Goal: Information Seeking & Learning: Learn about a topic

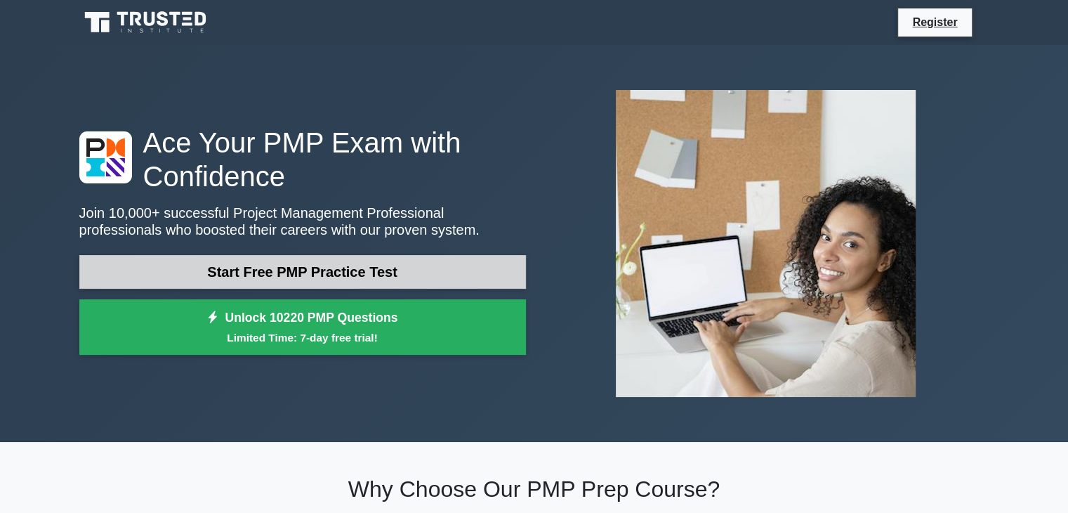
drag, startPoint x: 0, startPoint y: 0, endPoint x: 368, endPoint y: 272, distance: 457.8
click at [368, 272] on link "Start Free PMP Practice Test" at bounding box center [302, 272] width 447 height 34
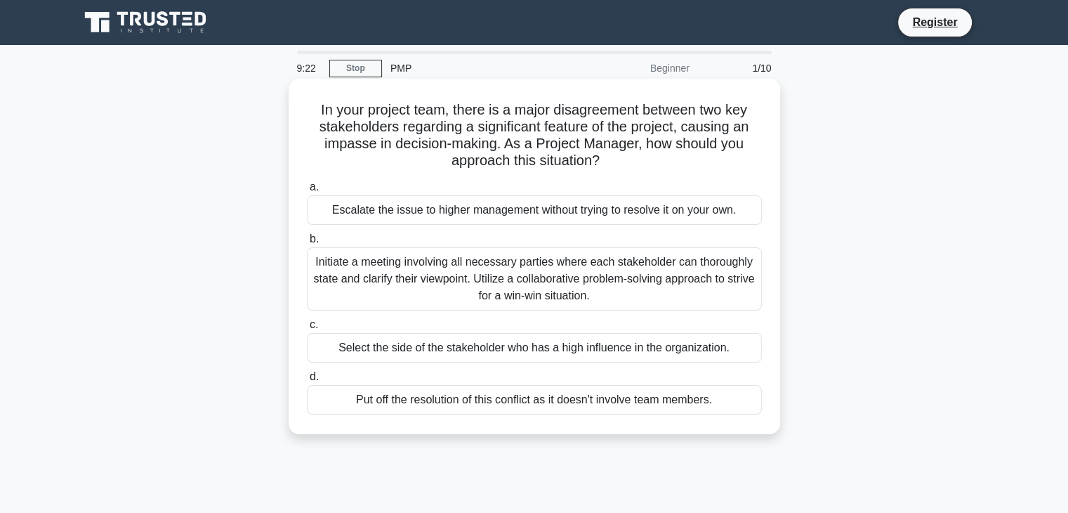
click at [559, 279] on div "Initiate a meeting involving all necessary parties where each stakeholder can t…" at bounding box center [534, 278] width 455 height 63
click at [307, 244] on input "b. Initiate a meeting involving all necessary parties where each stakeholder ca…" at bounding box center [307, 238] width 0 height 9
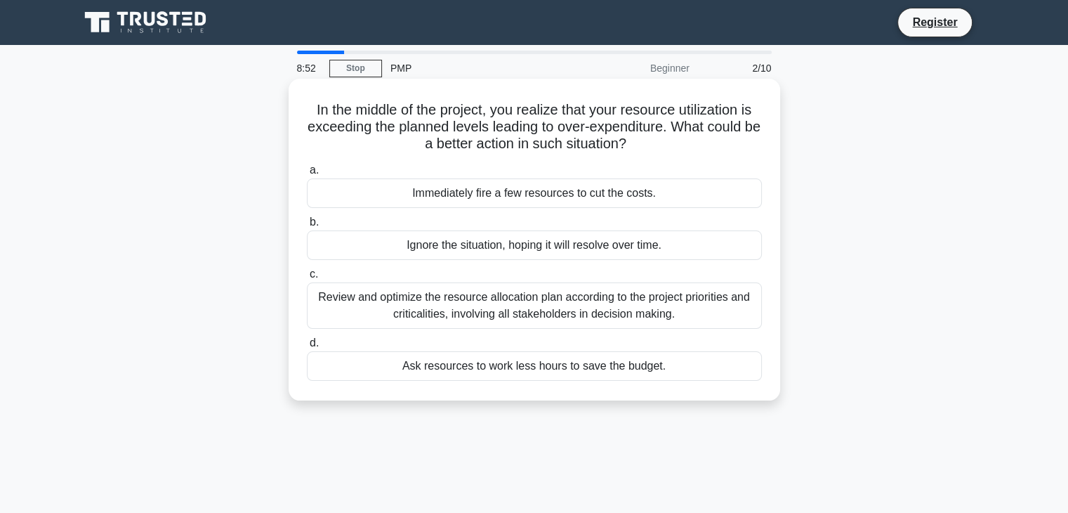
click at [593, 301] on div "Review and optimize the resource allocation plan according to the project prior…" at bounding box center [534, 305] width 455 height 46
click at [307, 279] on input "c. Review and optimize the resource allocation plan according to the project pr…" at bounding box center [307, 274] width 0 height 9
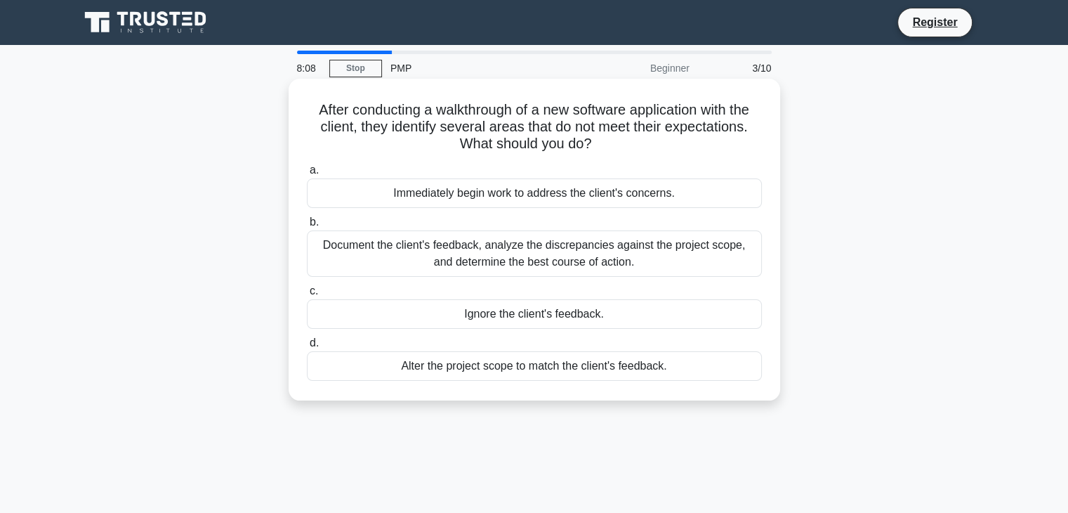
click at [592, 258] on div "Document the client's feedback, analyze the discrepancies against the project s…" at bounding box center [534, 253] width 455 height 46
click at [307, 227] on input "b. Document the client's feedback, analyze the discrepancies against the projec…" at bounding box center [307, 222] width 0 height 9
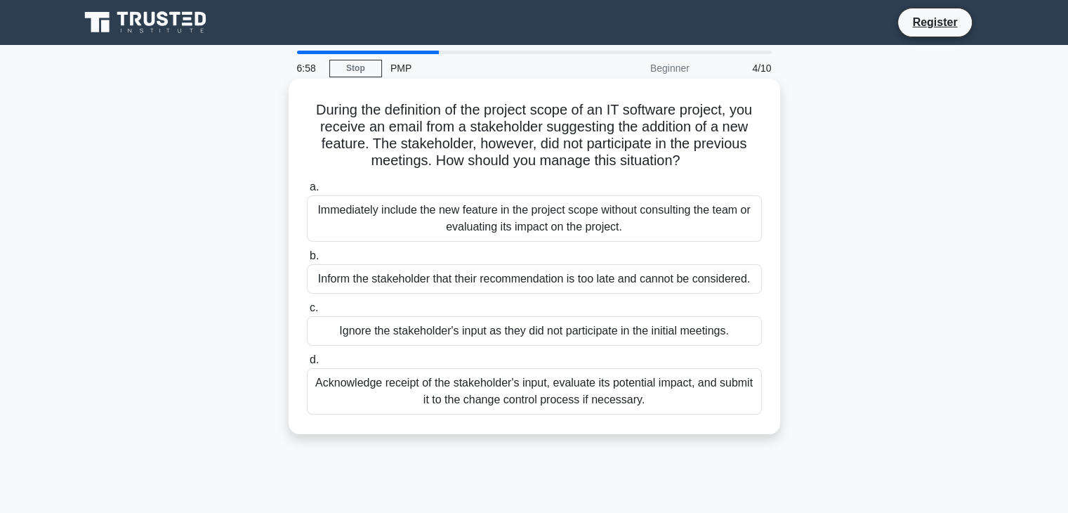
click at [604, 390] on div "Acknowledge receipt of the stakeholder's input, evaluate its potential impact, …" at bounding box center [534, 391] width 455 height 46
click at [307, 364] on input "d. Acknowledge receipt of the stakeholder's input, evaluate its potential impac…" at bounding box center [307, 359] width 0 height 9
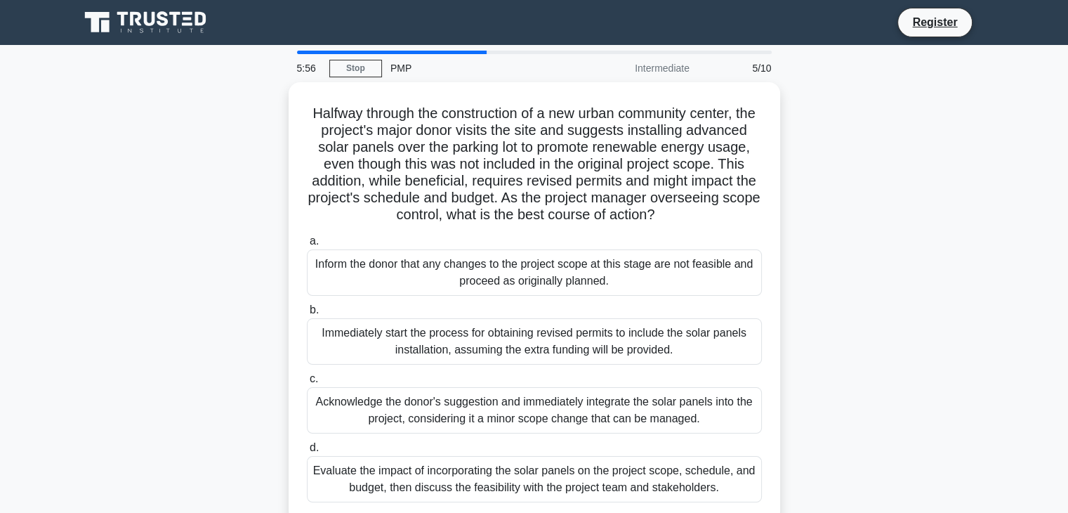
scroll to position [70, 0]
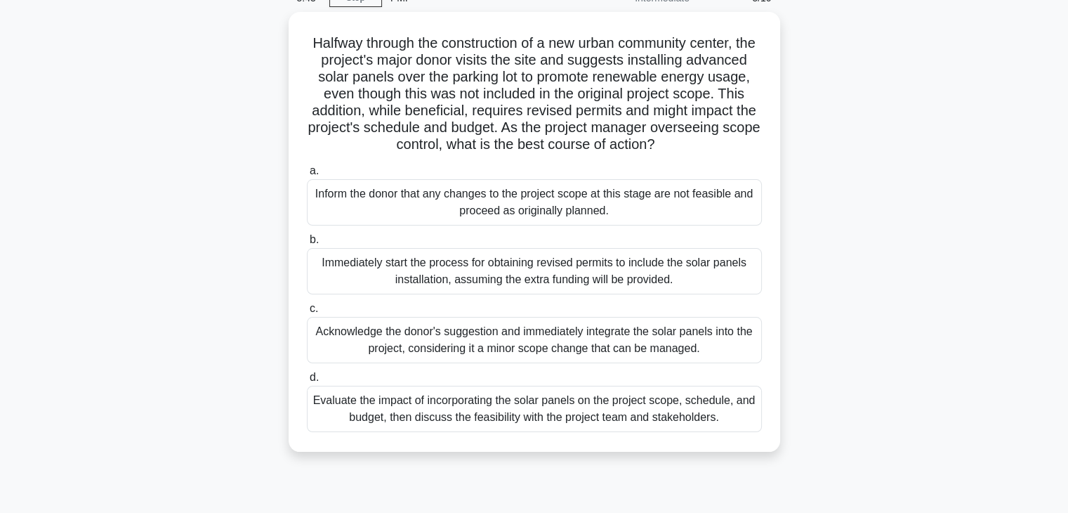
click at [529, 425] on div "Evaluate the impact of incorporating the solar panels on the project scope, sch…" at bounding box center [534, 408] width 455 height 46
click at [307, 382] on input "d. Evaluate the impact of incorporating the solar panels on the project scope, …" at bounding box center [307, 377] width 0 height 9
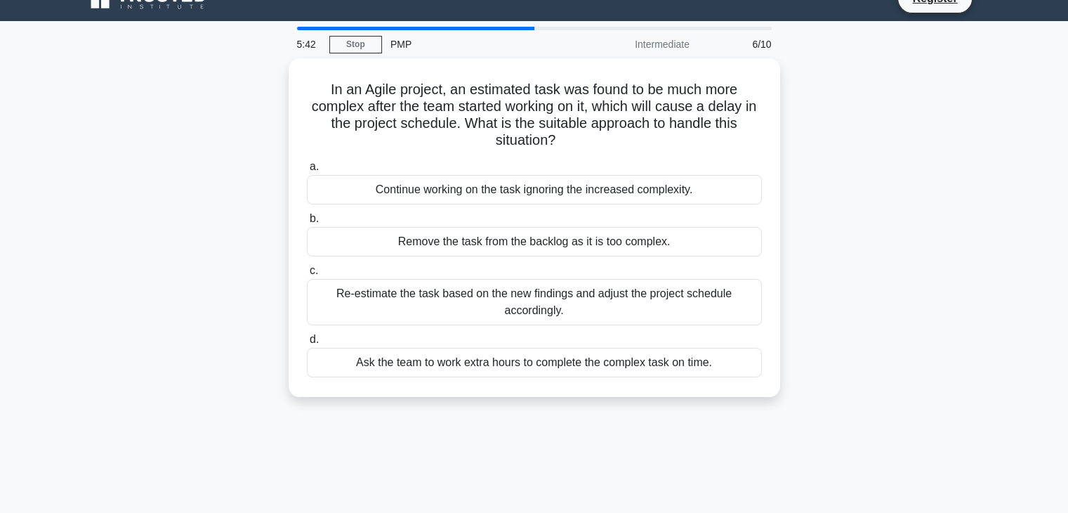
scroll to position [0, 0]
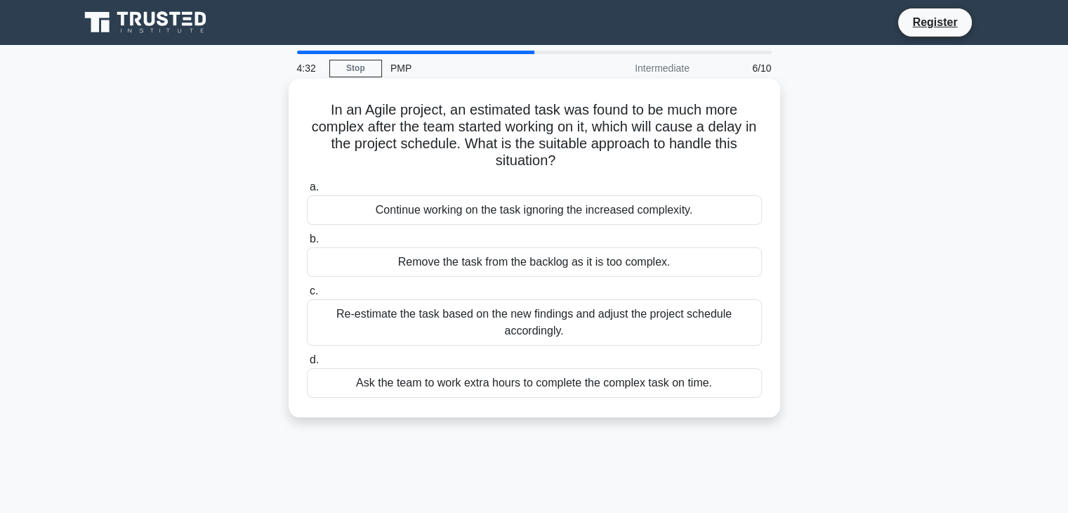
click at [508, 304] on div "Re-estimate the task based on the new findings and adjust the project schedule …" at bounding box center [534, 322] width 455 height 46
click at [307, 296] on input "c. Re-estimate the task based on the new findings and adjust the project schedu…" at bounding box center [307, 290] width 0 height 9
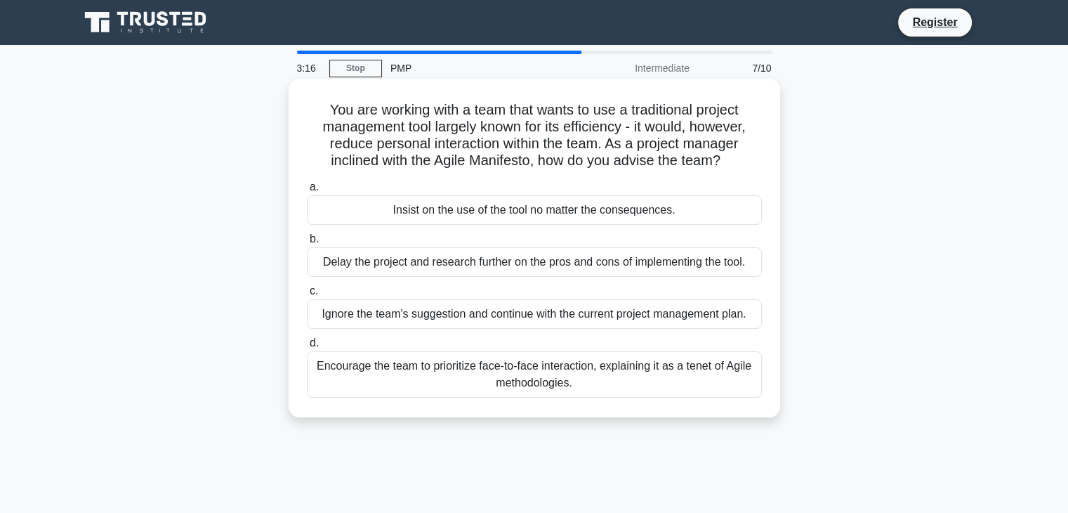
click at [505, 378] on div "Encourage the team to prioritize face-to-face interaction, explaining it as a t…" at bounding box center [534, 374] width 455 height 46
click at [307, 348] on input "d. Encourage the team to prioritize face-to-face interaction, explaining it as …" at bounding box center [307, 342] width 0 height 9
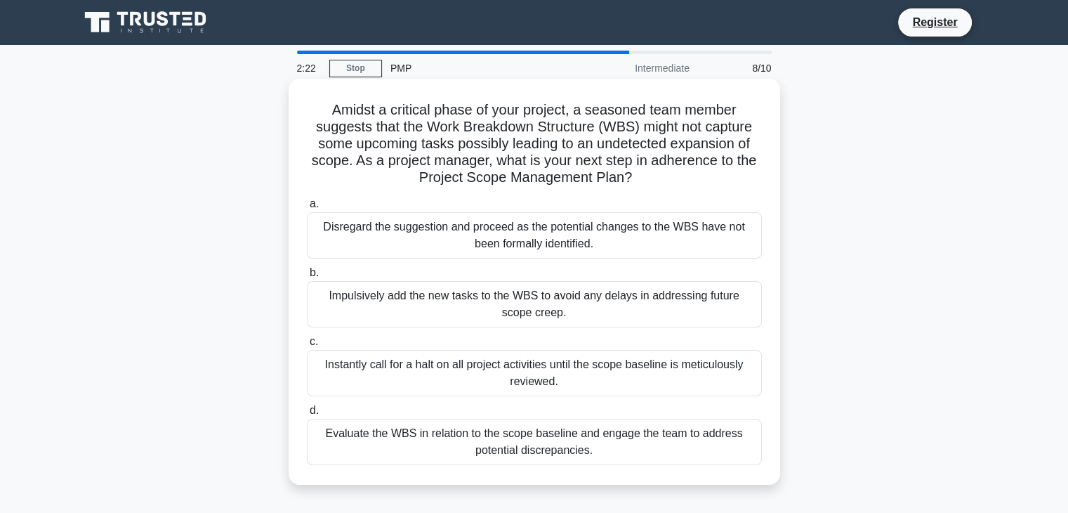
click at [652, 444] on div "Evaluate the WBS in relation to the scope baseline and engage the team to addre…" at bounding box center [534, 441] width 455 height 46
click at [307, 415] on input "d. Evaluate the WBS in relation to the scope baseline and engage the team to ad…" at bounding box center [307, 410] width 0 height 9
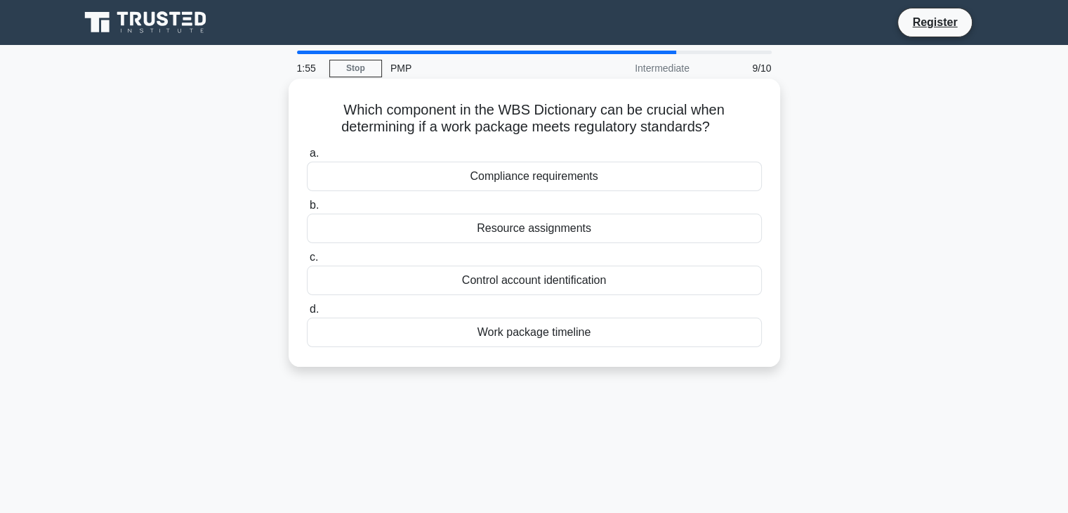
click at [553, 227] on div "Resource assignments" at bounding box center [534, 227] width 455 height 29
click at [307, 210] on input "b. Resource assignments" at bounding box center [307, 205] width 0 height 9
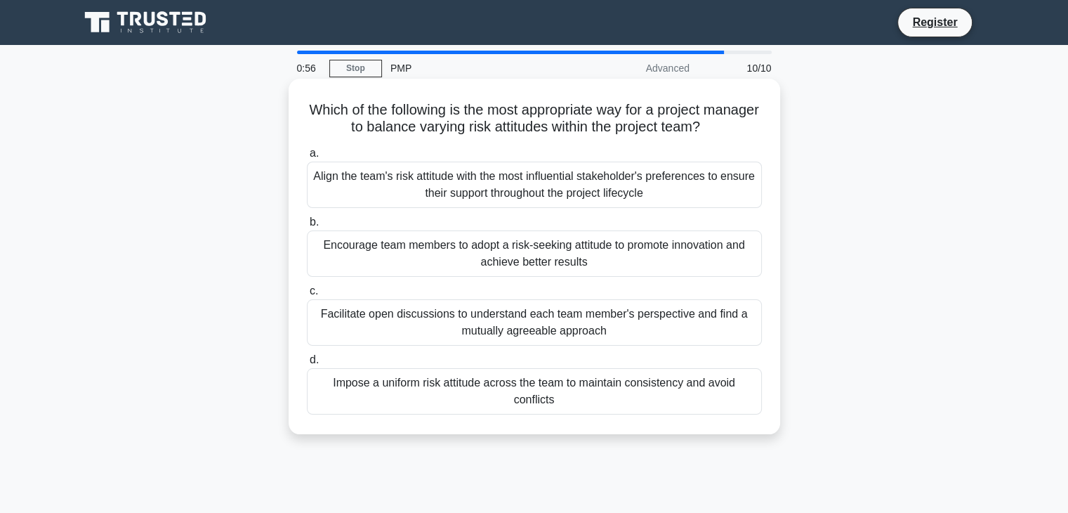
click at [667, 194] on div "Align the team's risk attitude with the most influential stakeholder's preferen…" at bounding box center [534, 184] width 455 height 46
click at [307, 158] on input "a. Align the team's risk attitude with the most influential stakeholder's prefe…" at bounding box center [307, 153] width 0 height 9
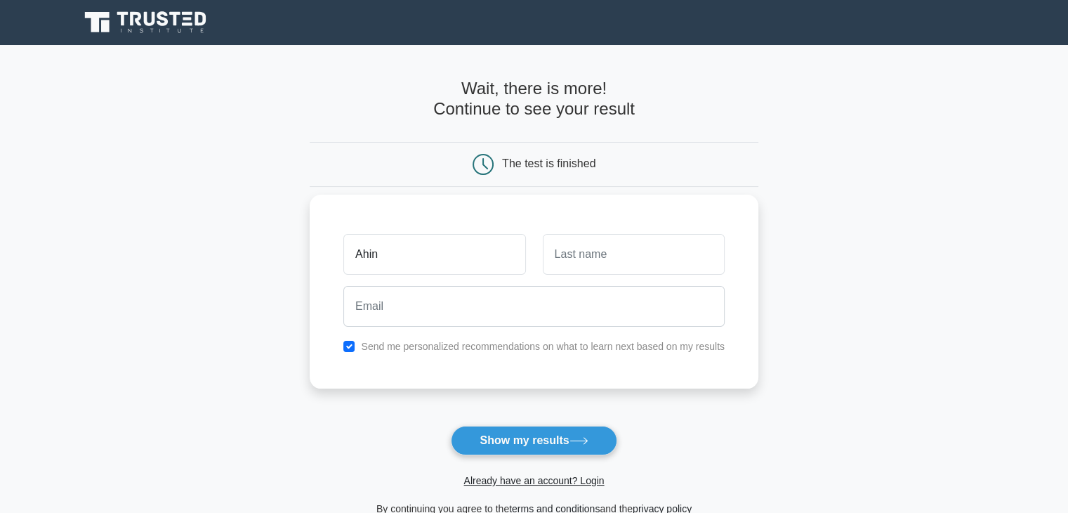
type input "Ahin"
type input "Pal"
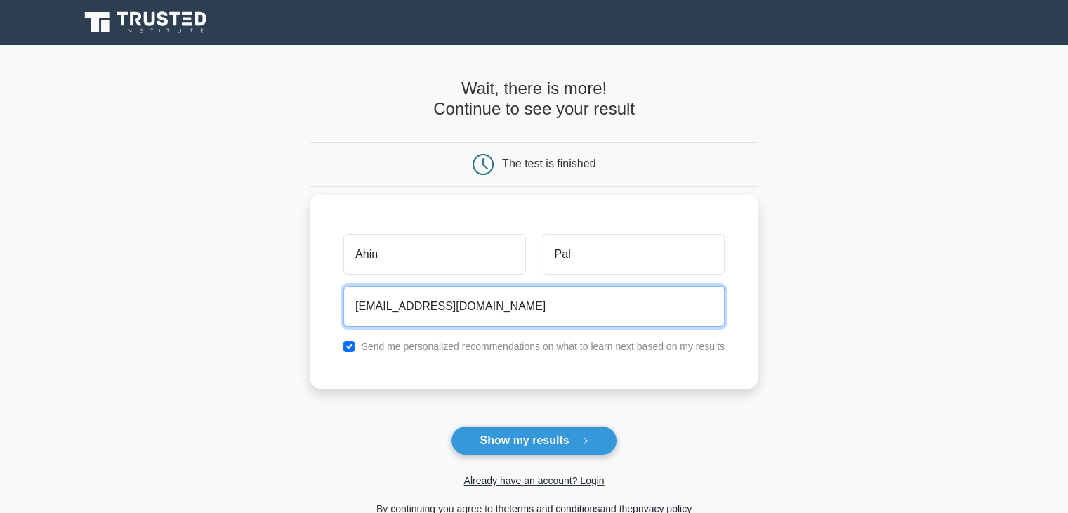
type input "ahinrocks2010@gmail.com"
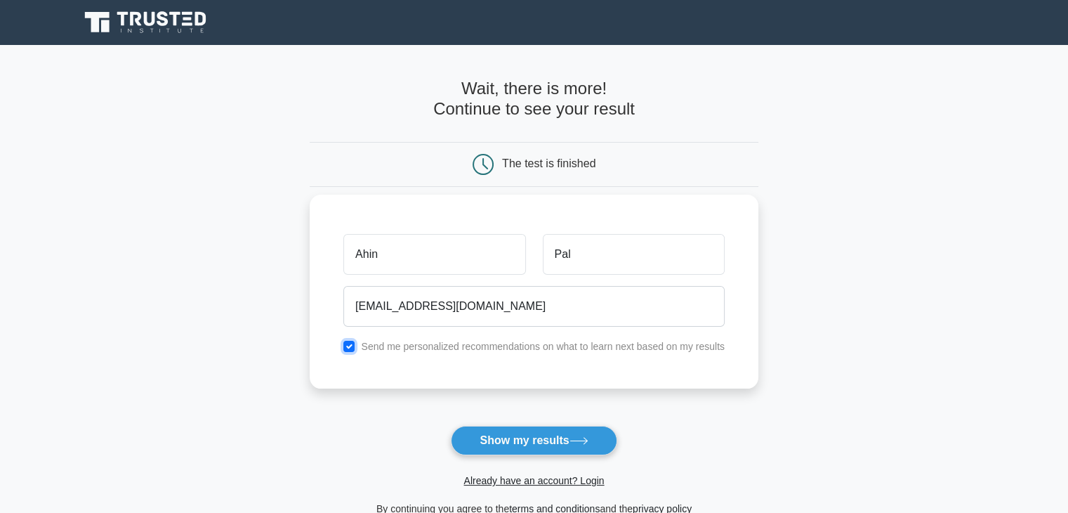
click at [351, 348] on input "checkbox" at bounding box center [348, 345] width 11 height 11
click at [352, 345] on input "checkbox" at bounding box center [348, 345] width 11 height 11
click at [351, 350] on input "checkbox" at bounding box center [348, 345] width 11 height 11
checkbox input "false"
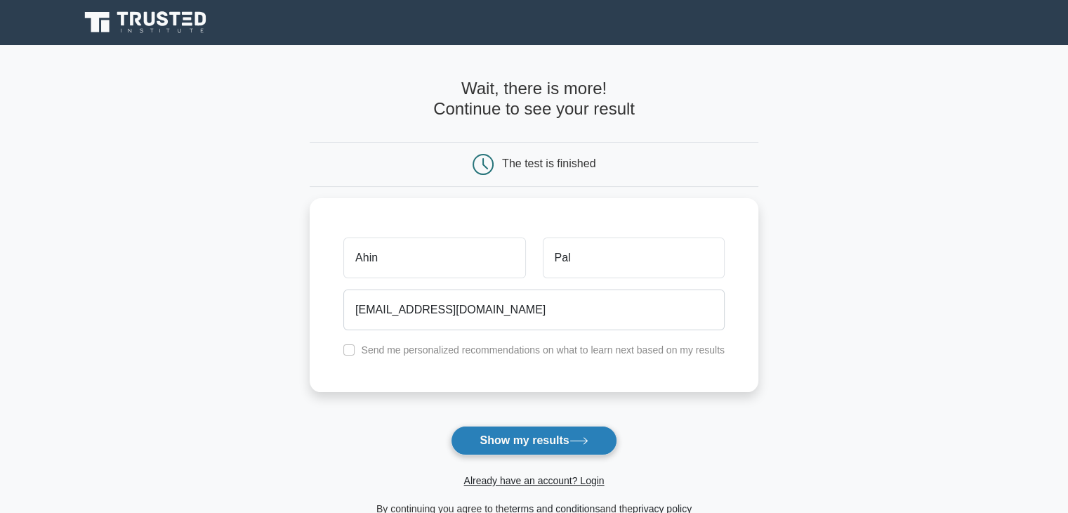
click at [534, 439] on button "Show my results" at bounding box center [534, 439] width 166 height 29
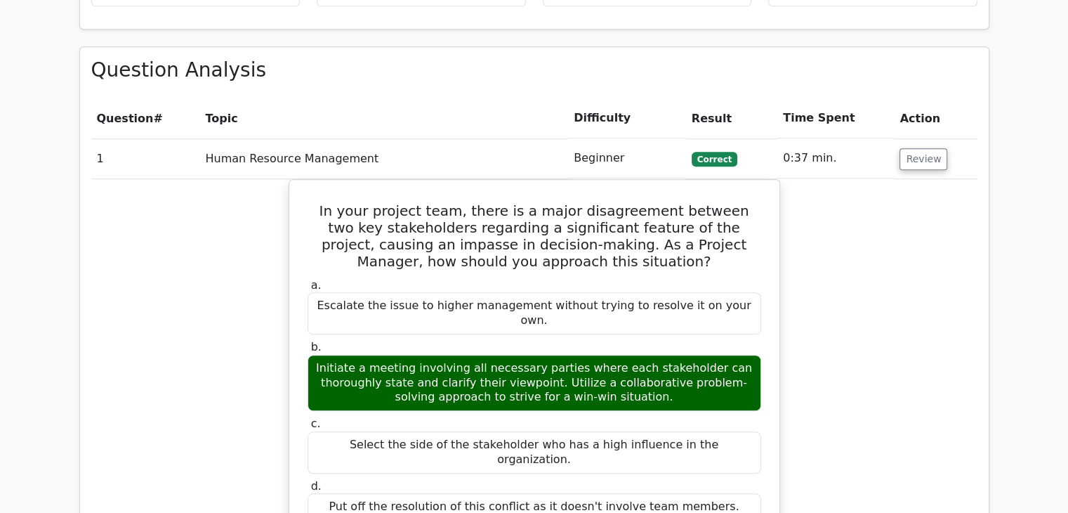
scroll to position [1053, 0]
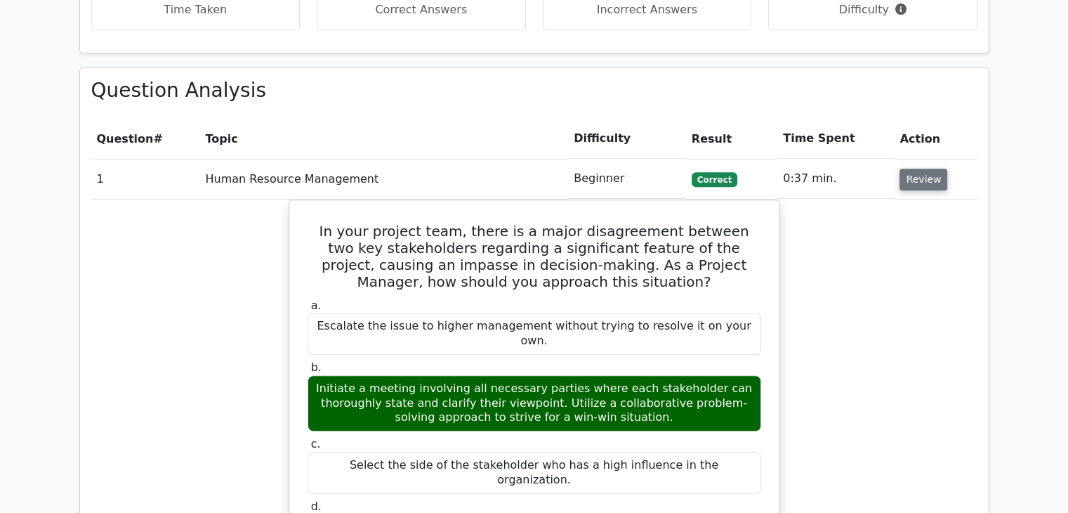
click at [919, 168] on button "Review" at bounding box center [923, 179] width 48 height 22
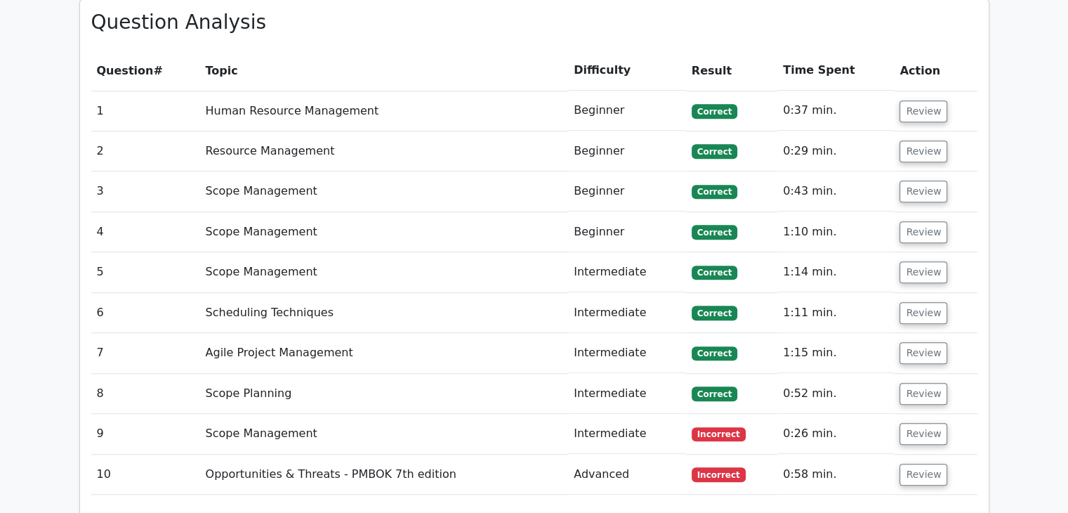
scroll to position [1334, 0]
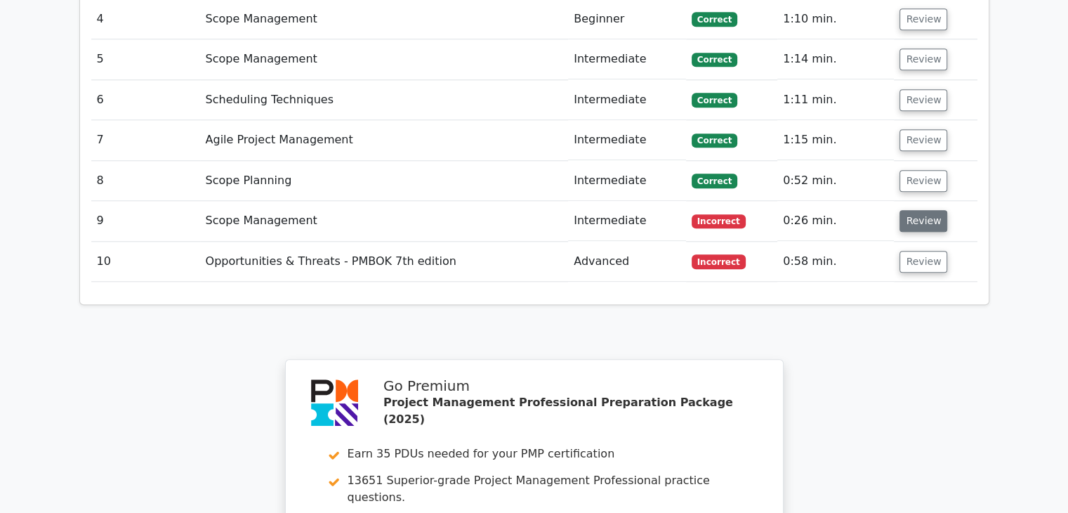
click at [915, 210] on button "Review" at bounding box center [923, 221] width 48 height 22
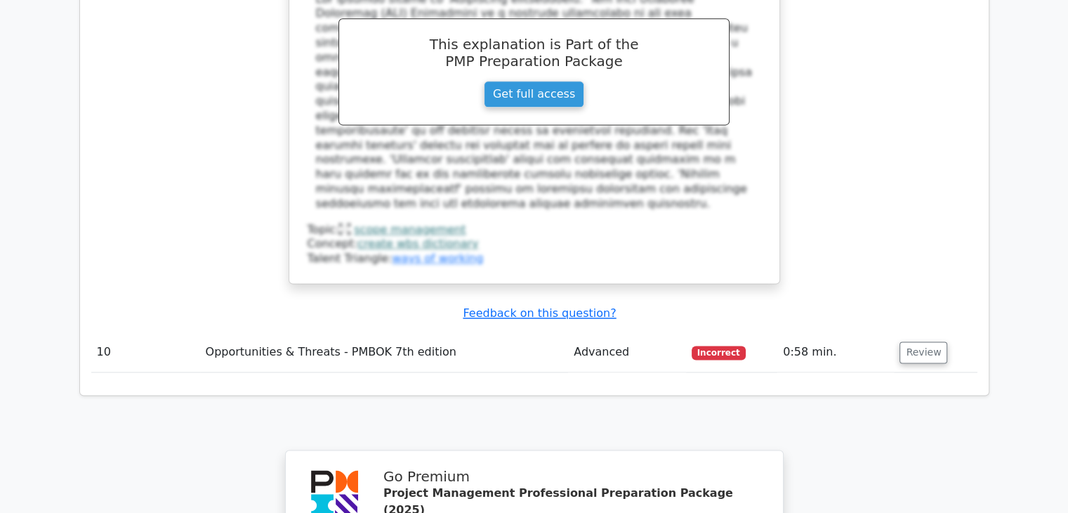
scroll to position [1896, 0]
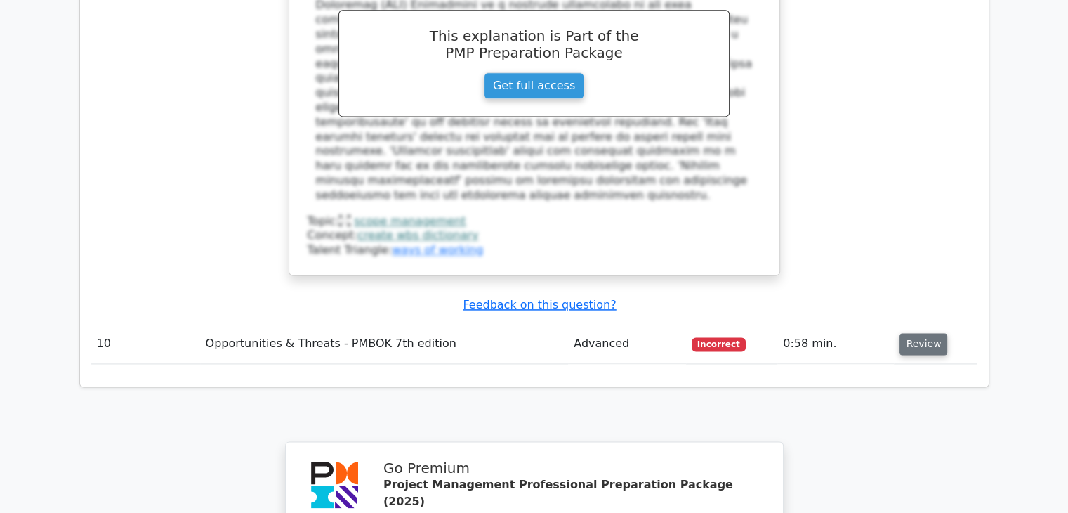
click at [918, 333] on button "Review" at bounding box center [923, 344] width 48 height 22
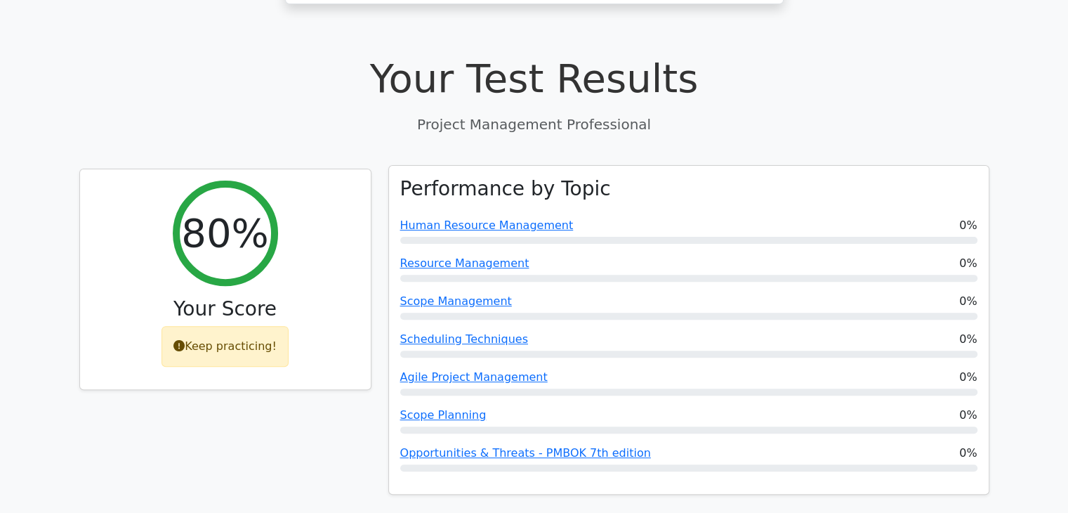
scroll to position [0, 0]
